Goal: Task Accomplishment & Management: Manage account settings

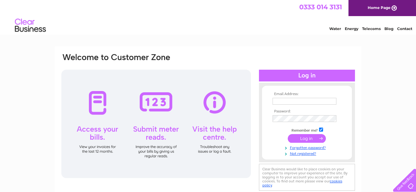
type input "[EMAIL_ADDRESS][DOMAIN_NAME]"
click at [307, 136] on input "submit" at bounding box center [307, 138] width 38 height 9
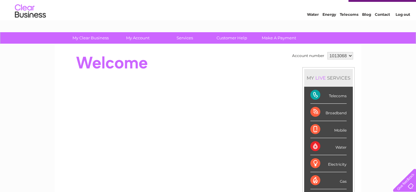
scroll to position [15, 0]
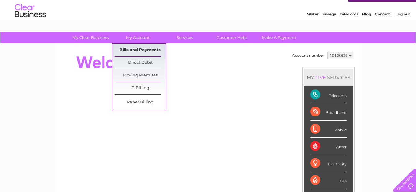
click at [135, 47] on link "Bills and Payments" at bounding box center [140, 50] width 51 height 12
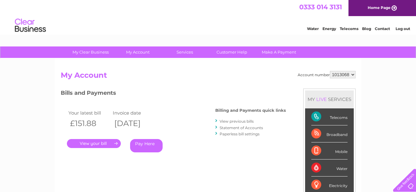
click at [93, 140] on link "." at bounding box center [94, 143] width 54 height 9
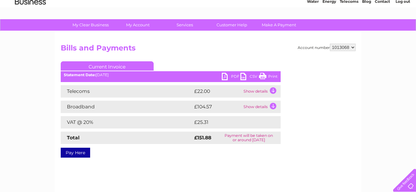
scroll to position [27, 0]
click at [265, 74] on link "Print" at bounding box center [268, 77] width 19 height 9
click at [268, 74] on link "Print" at bounding box center [268, 77] width 19 height 9
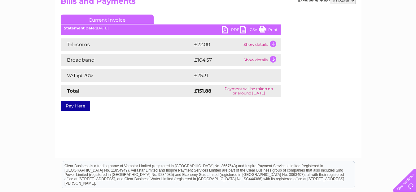
scroll to position [75, 0]
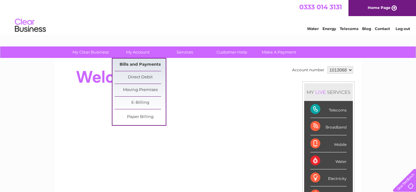
click at [136, 62] on link "Bills and Payments" at bounding box center [140, 65] width 51 height 12
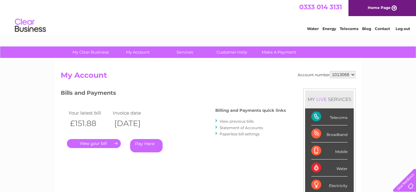
click at [91, 140] on link "." at bounding box center [94, 143] width 54 height 9
